Goal: Information Seeking & Learning: Learn about a topic

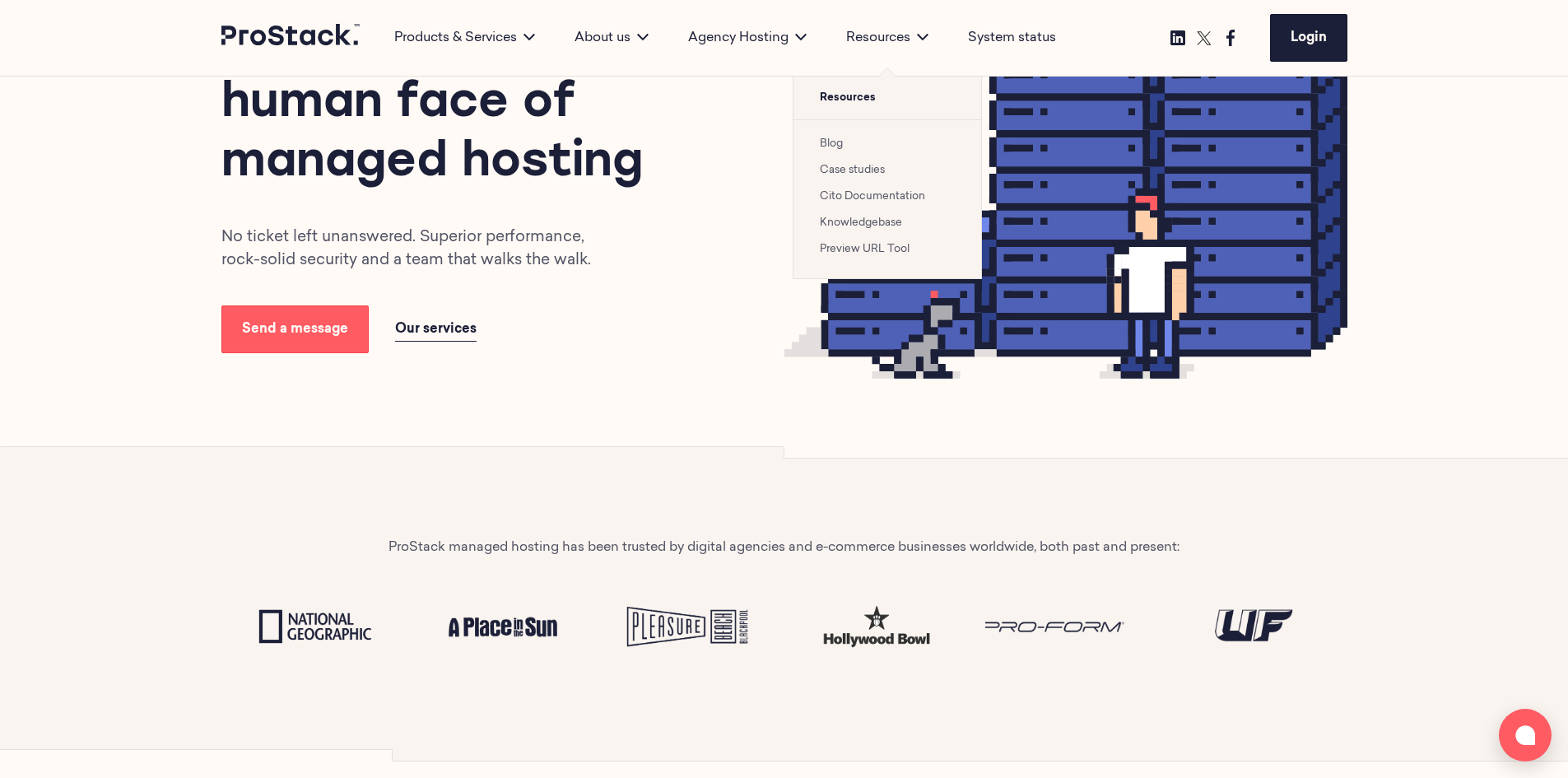
click at [842, 174] on link "Case studies" at bounding box center [851, 169] width 65 height 11
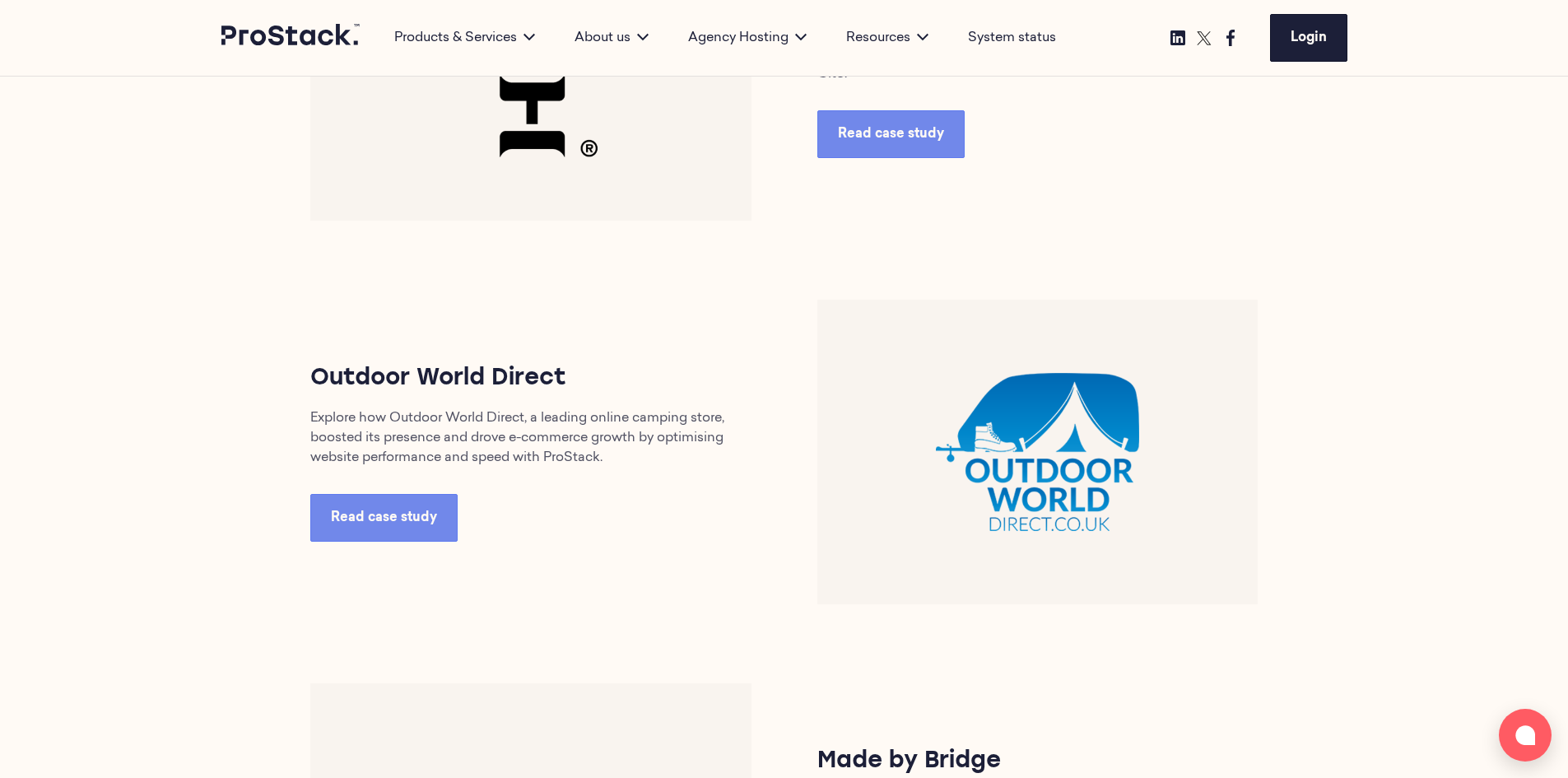
scroll to position [1070, 0]
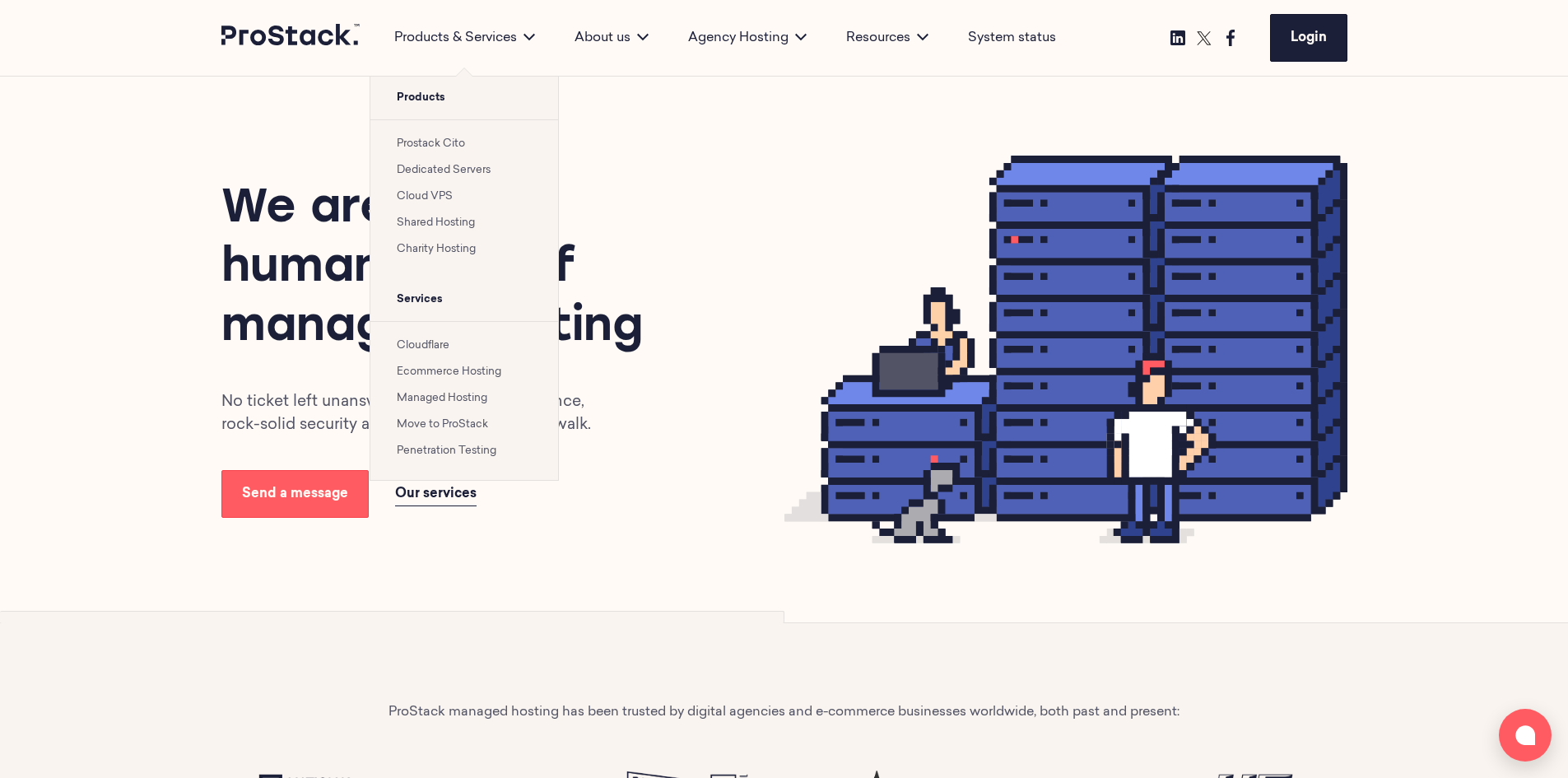
click at [442, 400] on link "Managed Hosting" at bounding box center [442, 398] width 91 height 11
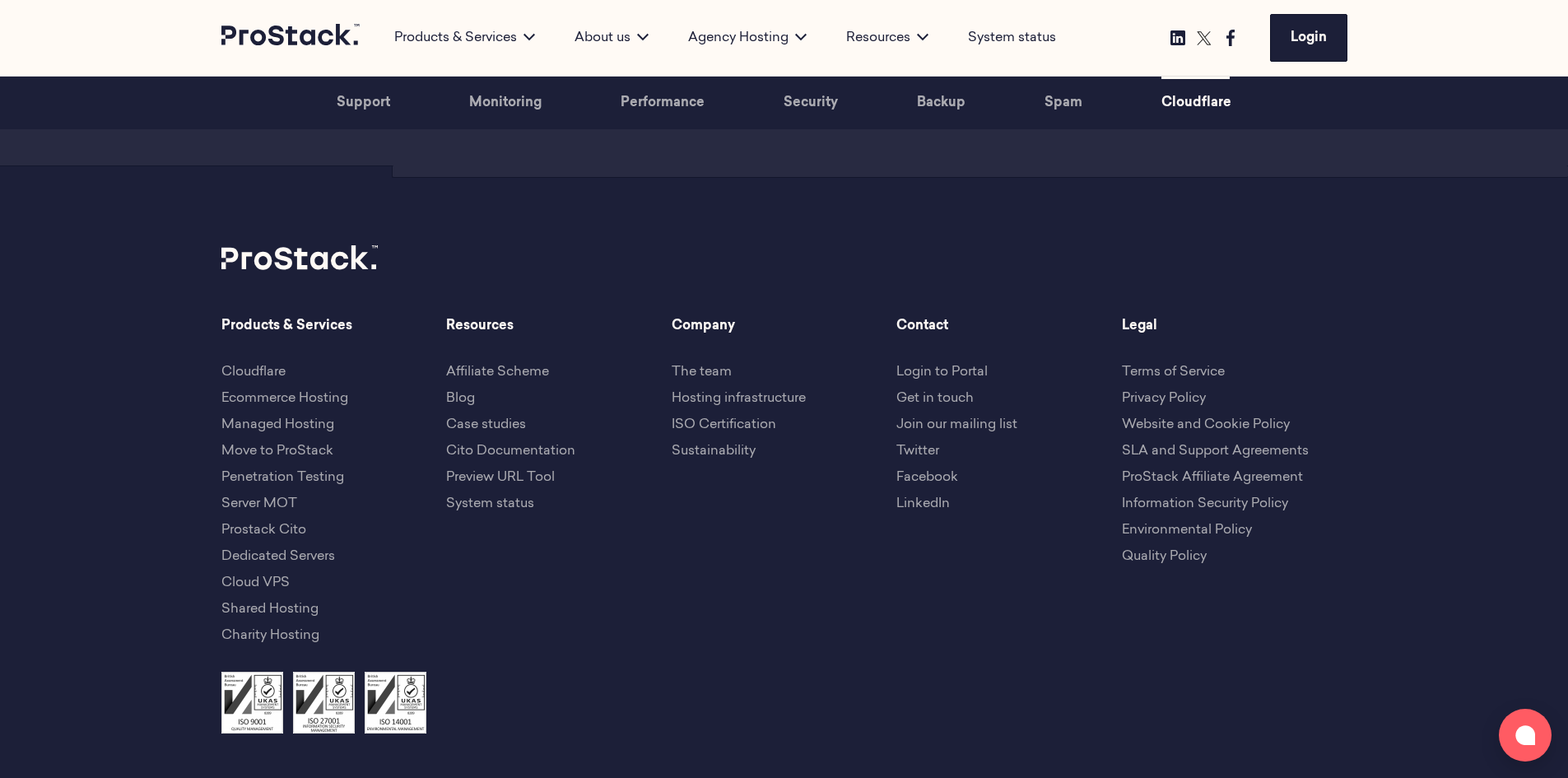
scroll to position [5325, 0]
